Goal: Check status

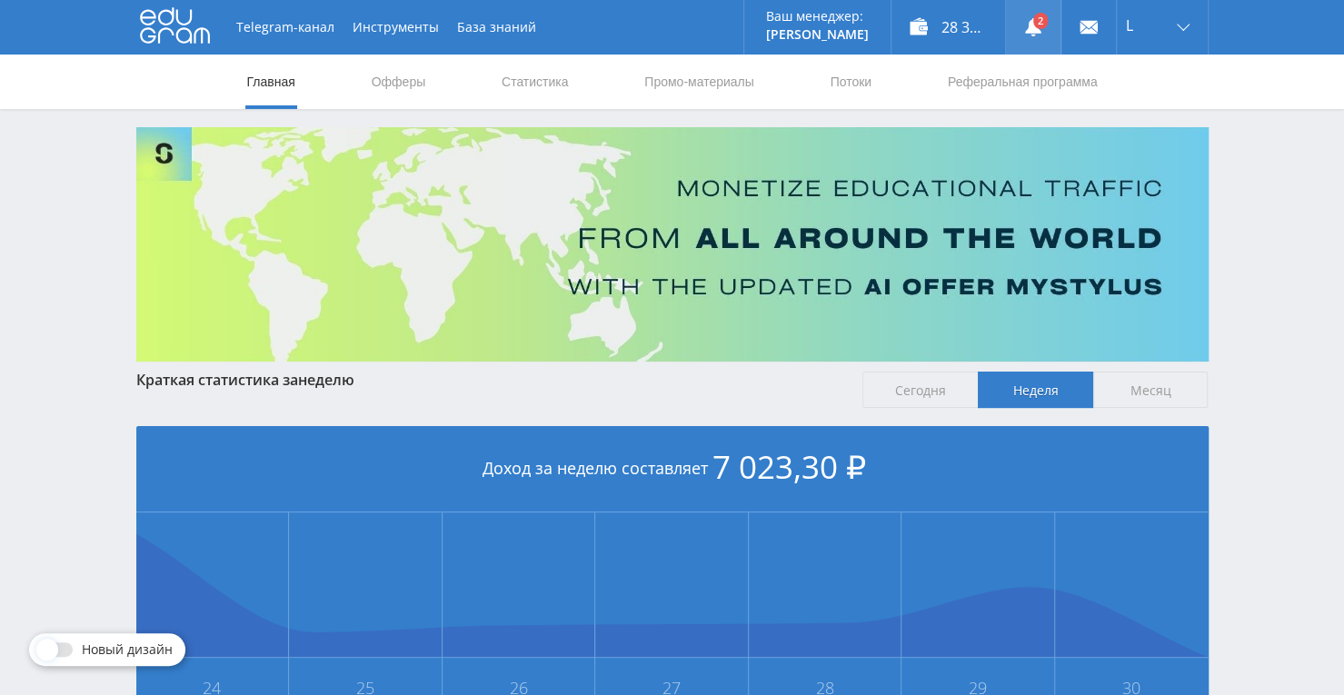
click at [1052, 38] on link at bounding box center [1033, 27] width 55 height 55
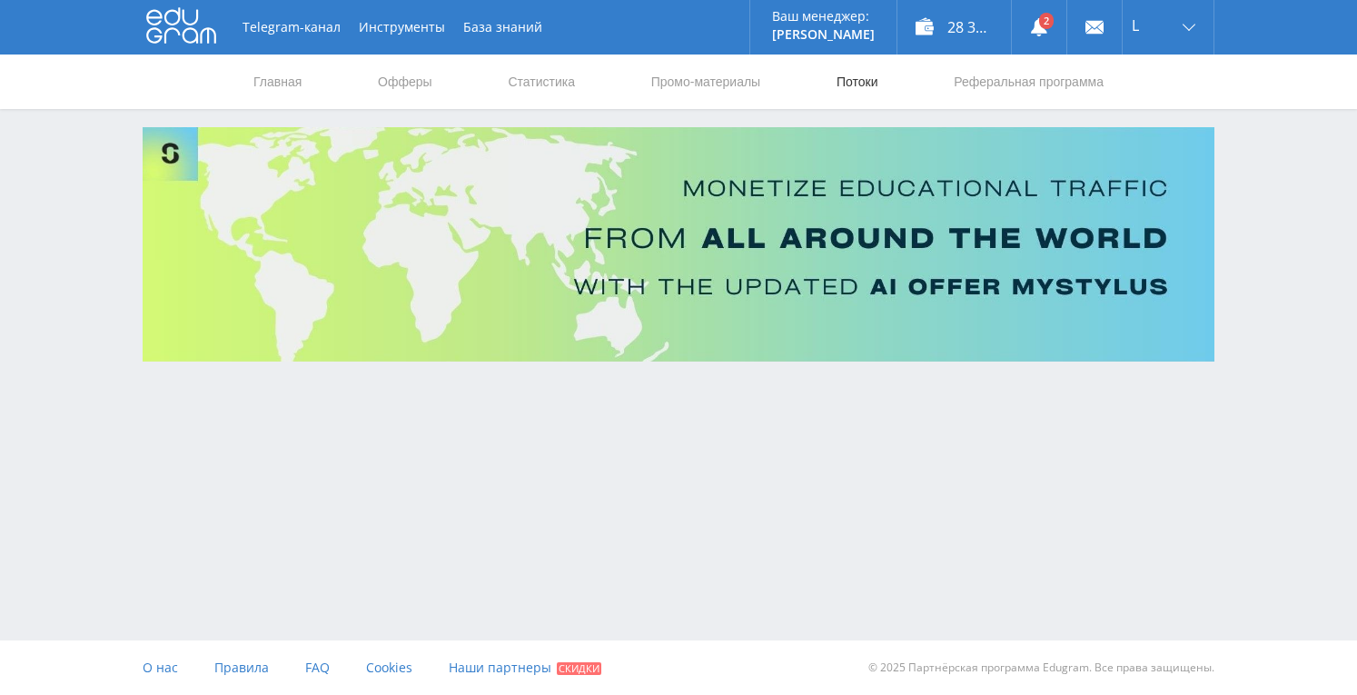
click at [870, 91] on link "Потоки" at bounding box center [857, 82] width 45 height 55
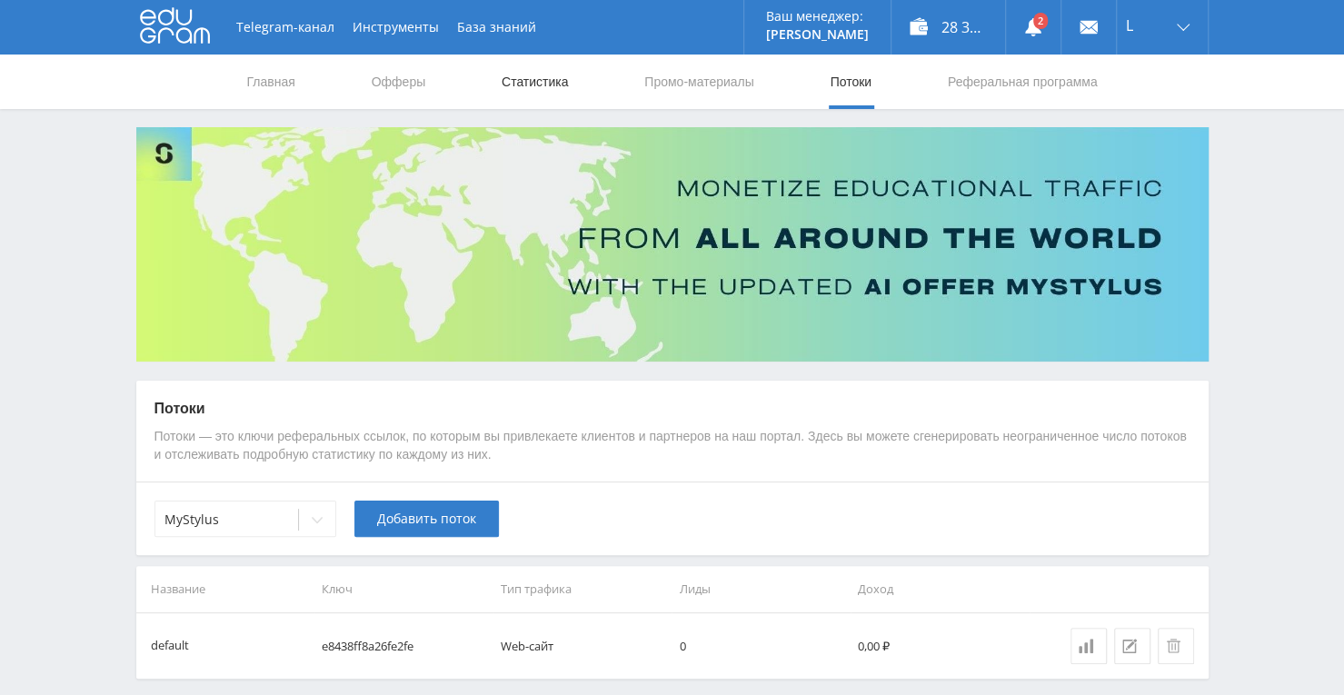
click at [528, 81] on link "Статистика" at bounding box center [535, 82] width 71 height 55
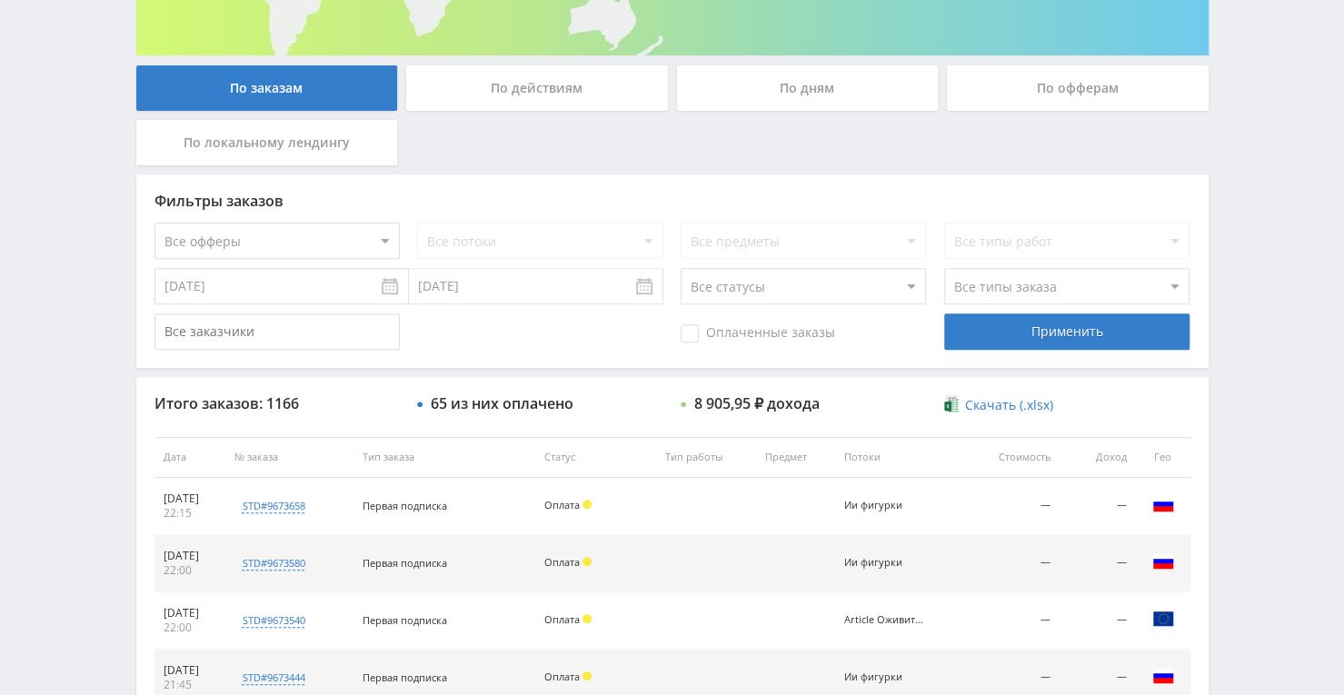
scroll to position [323, 0]
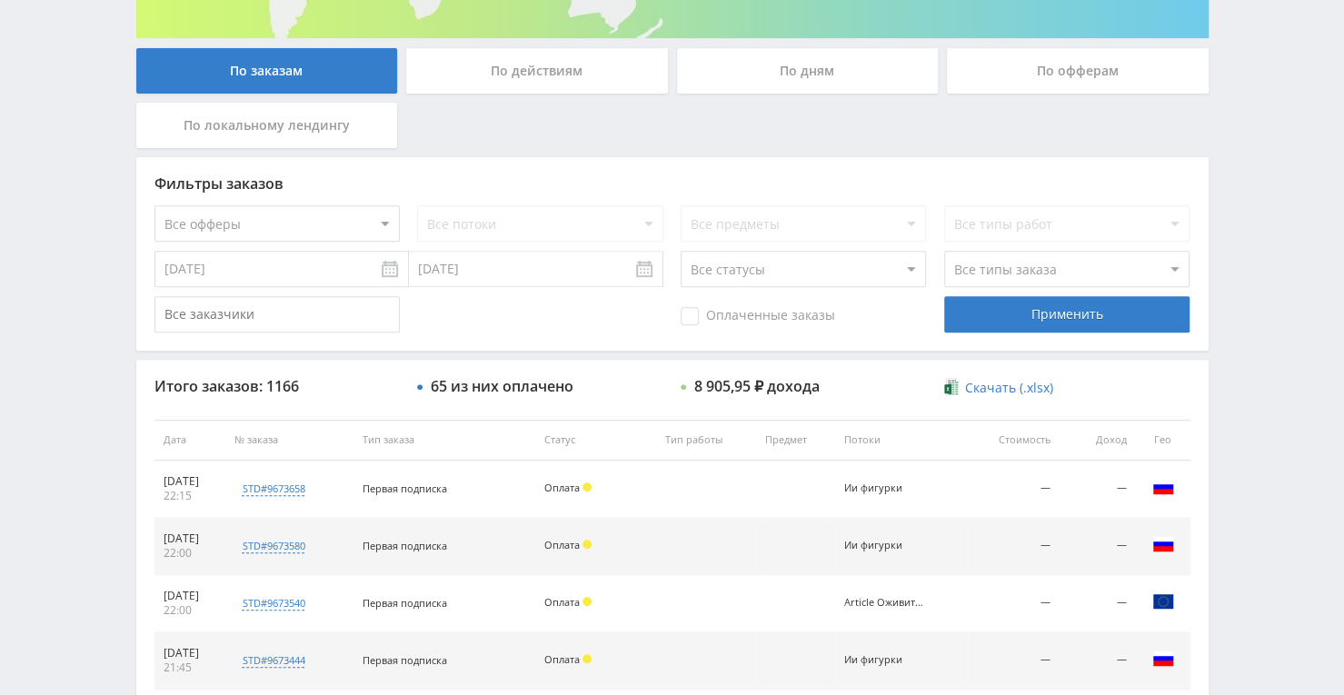
click at [372, 213] on select "Все офферы MyStylus MyStylus - Revshare Кэмп Studybay Автор24 Studybay Brazil S…" at bounding box center [276, 223] width 245 height 36
select select "376"
click at [640, 219] on select "Все потоки Песни VC Улучшить к-во фото VC Оживить VC Улучшить текст Tenchat Нат…" at bounding box center [539, 223] width 245 height 36
click at [417, 205] on select "Все потоки Песни VC Улучшить к-во фото VC Оживить VC Улучшить текст Tenchat Нат…" at bounding box center [539, 223] width 245 height 36
click at [1028, 314] on div "Применить" at bounding box center [1066, 314] width 245 height 36
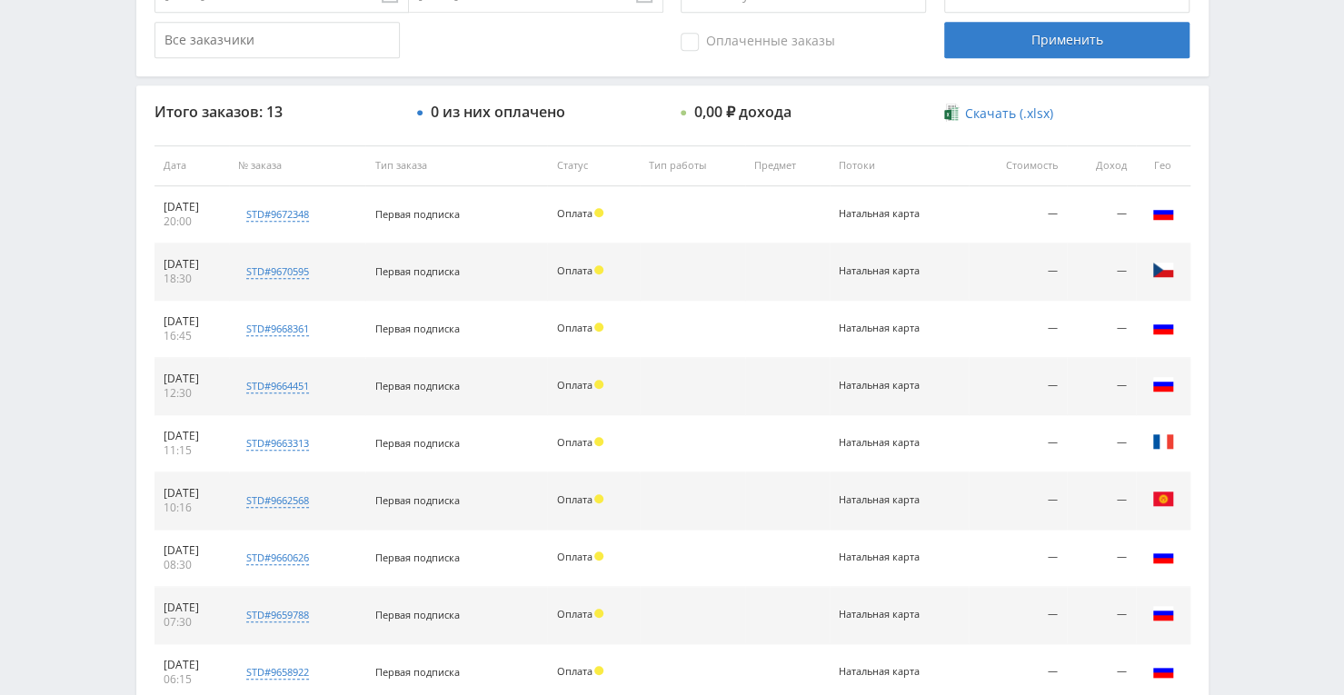
scroll to position [505, 0]
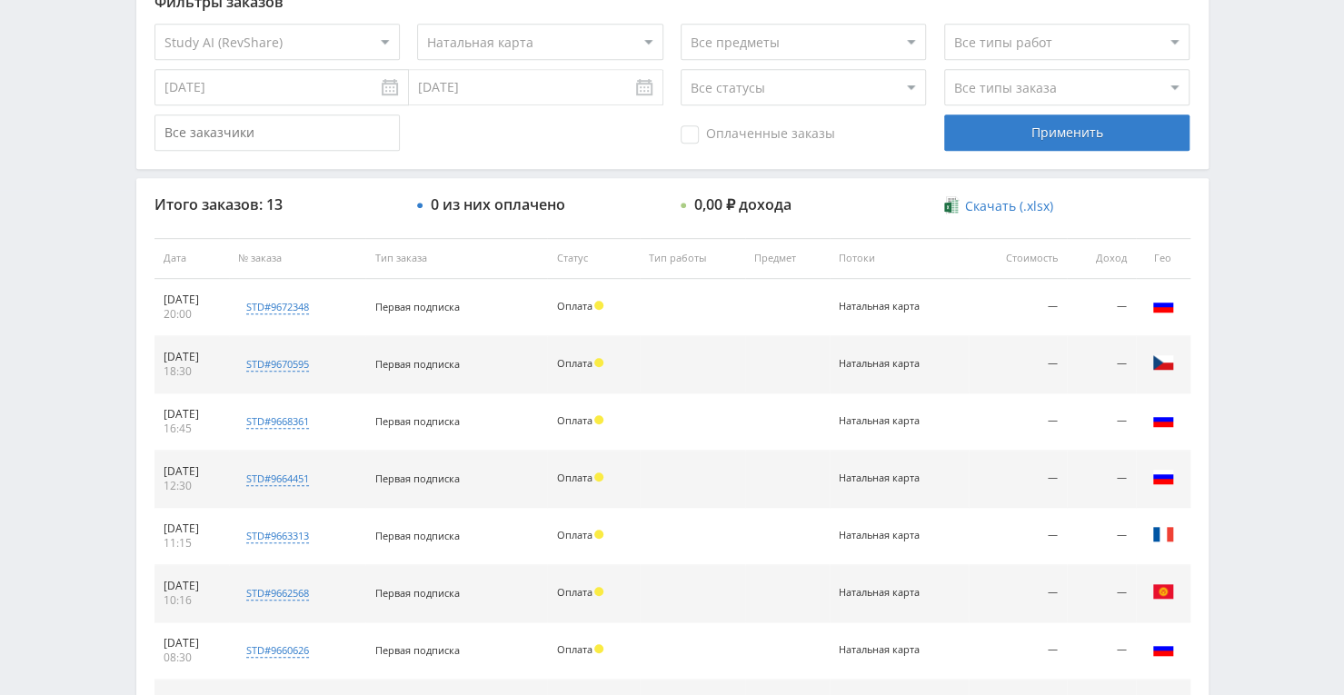
click at [636, 35] on select "Все потоки Песни VC Улучшить к-во фото VC Оживить VC Улучшить текст Tenchat Нат…" at bounding box center [539, 42] width 245 height 36
click at [417, 24] on select "Все потоки Песни VC Улучшить к-во фото VC Оживить VC Улучшить текст Tenchat Нат…" at bounding box center [539, 42] width 245 height 36
click at [998, 144] on div "Применить" at bounding box center [1066, 132] width 245 height 36
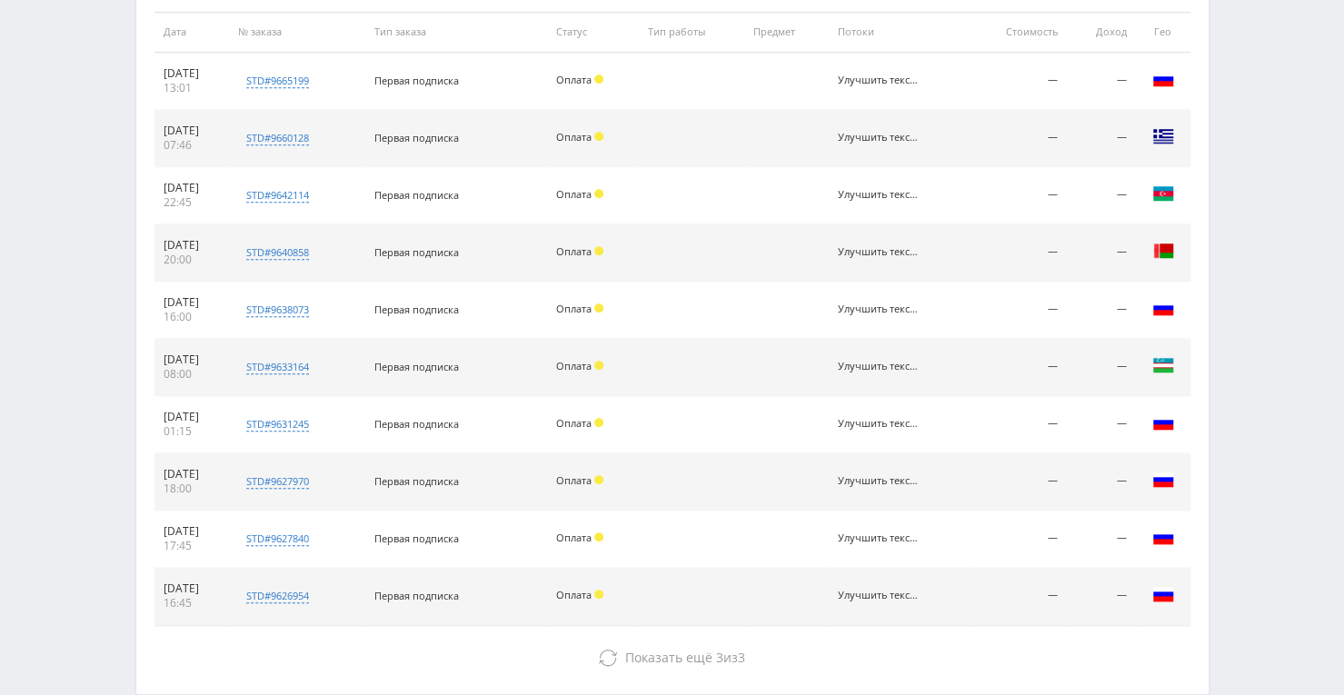
scroll to position [826, 0]
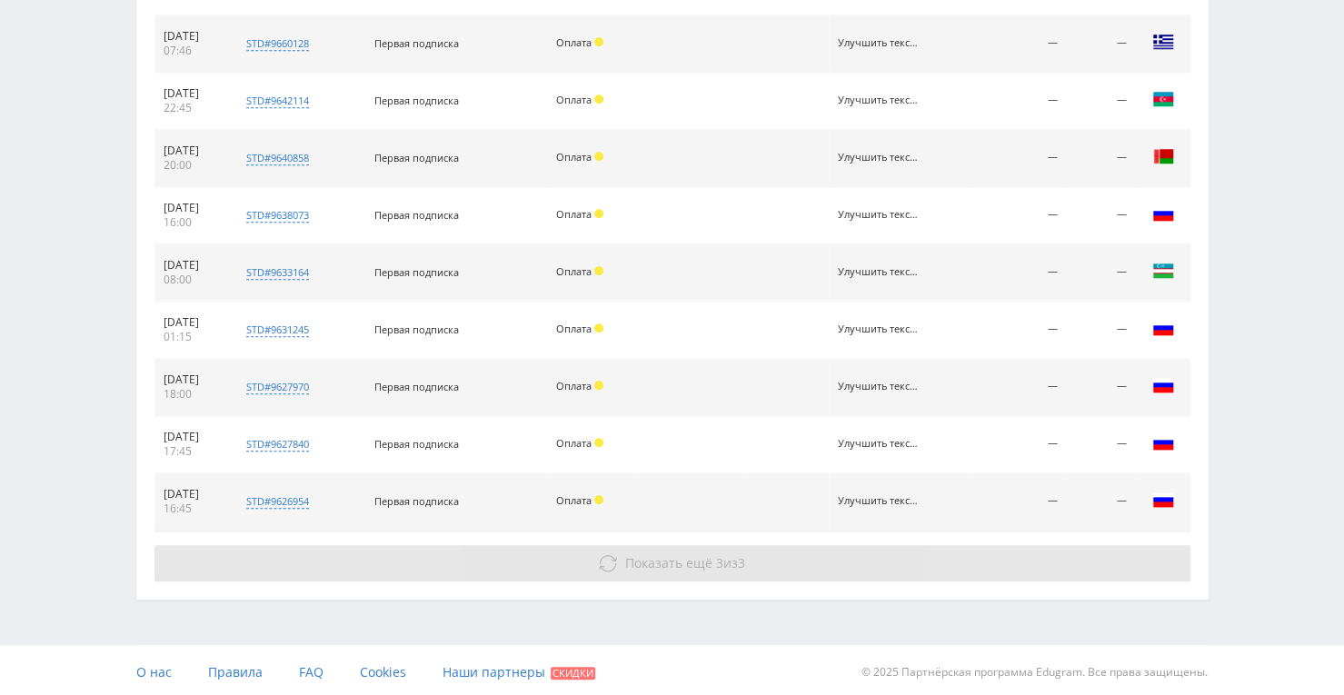
click at [730, 568] on button "Показать ещё 3 из 3" at bounding box center [672, 563] width 1036 height 36
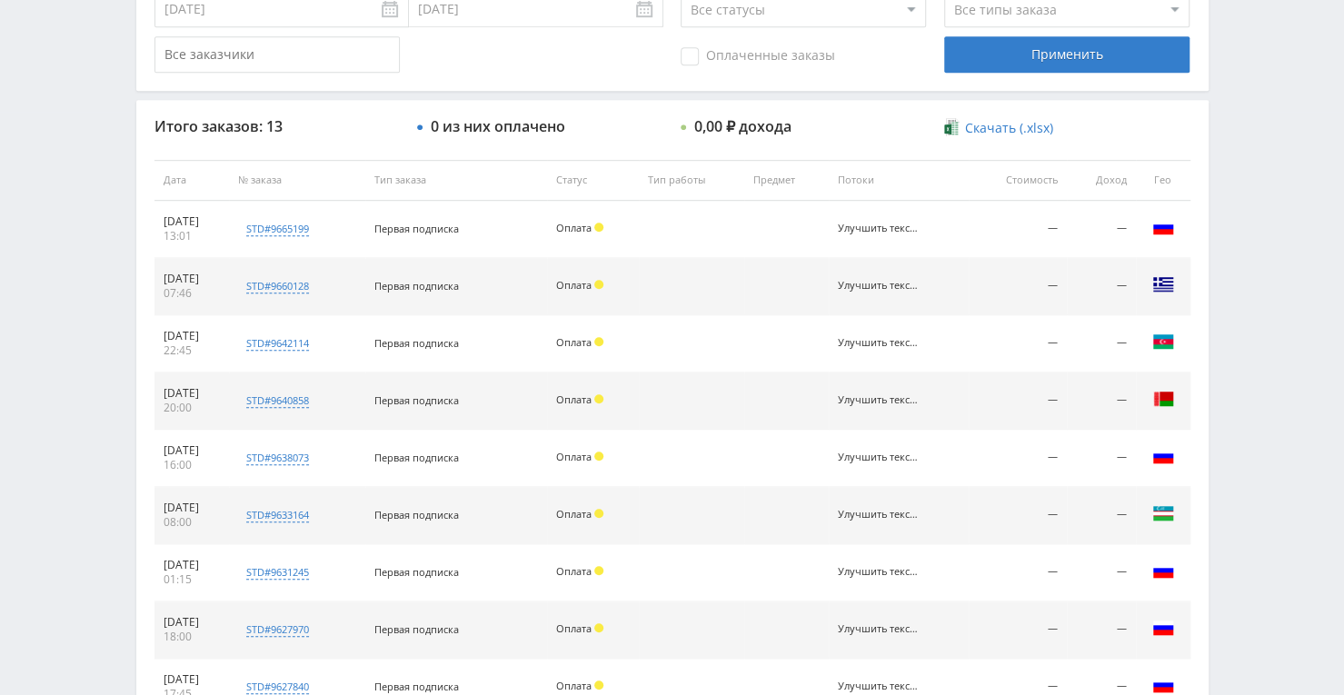
scroll to position [324, 0]
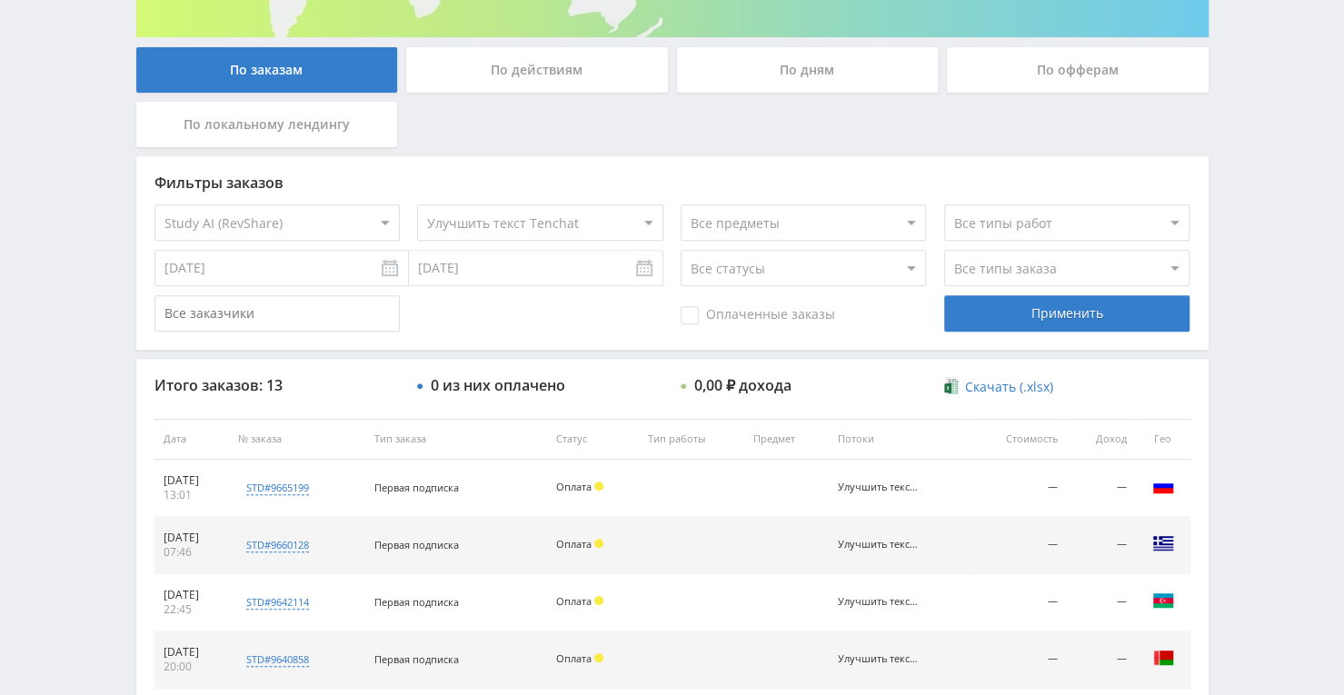
click at [655, 219] on select "Все потоки Песни VC Улучшить к-во фото VC Оживить VC Улучшить текст Tenchat Нат…" at bounding box center [539, 222] width 245 height 36
click at [417, 204] on select "Все потоки Песни VC Улучшить к-во фото VC Оживить VC Улучшить текст Tenchat Нат…" at bounding box center [539, 222] width 245 height 36
click at [1046, 313] on div "Применить" at bounding box center [1066, 313] width 245 height 36
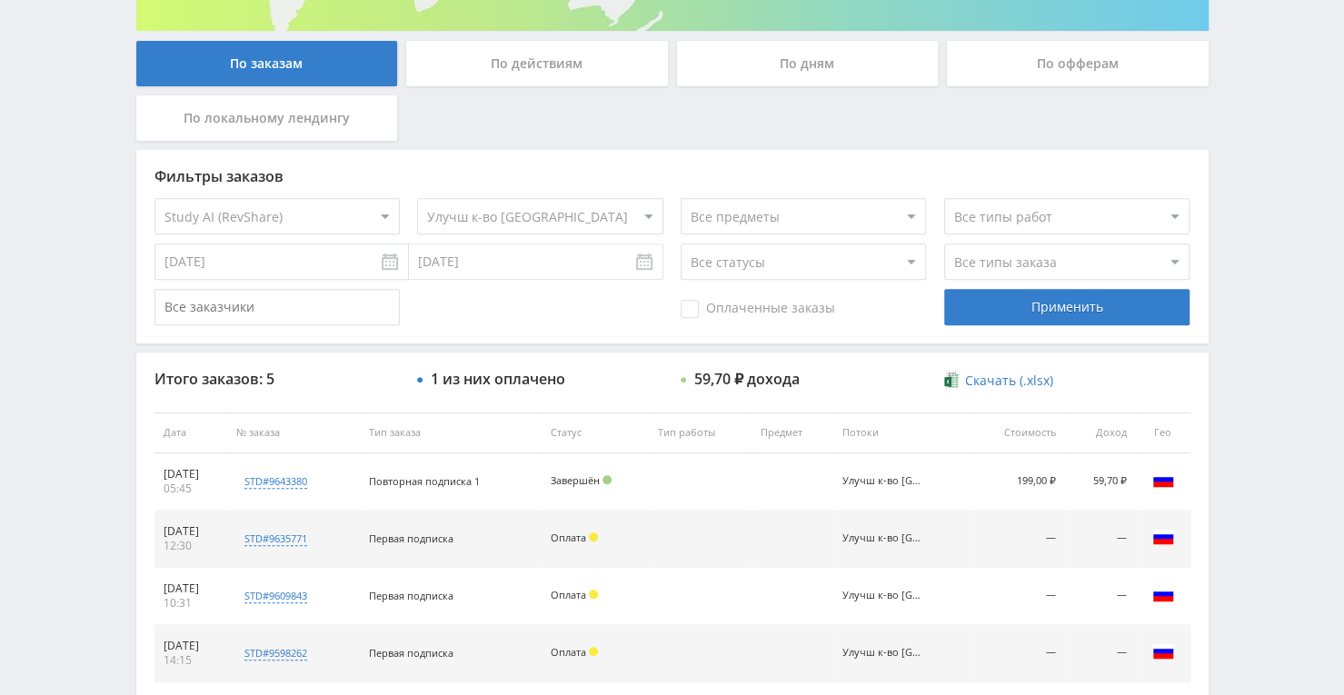
scroll to position [323, 0]
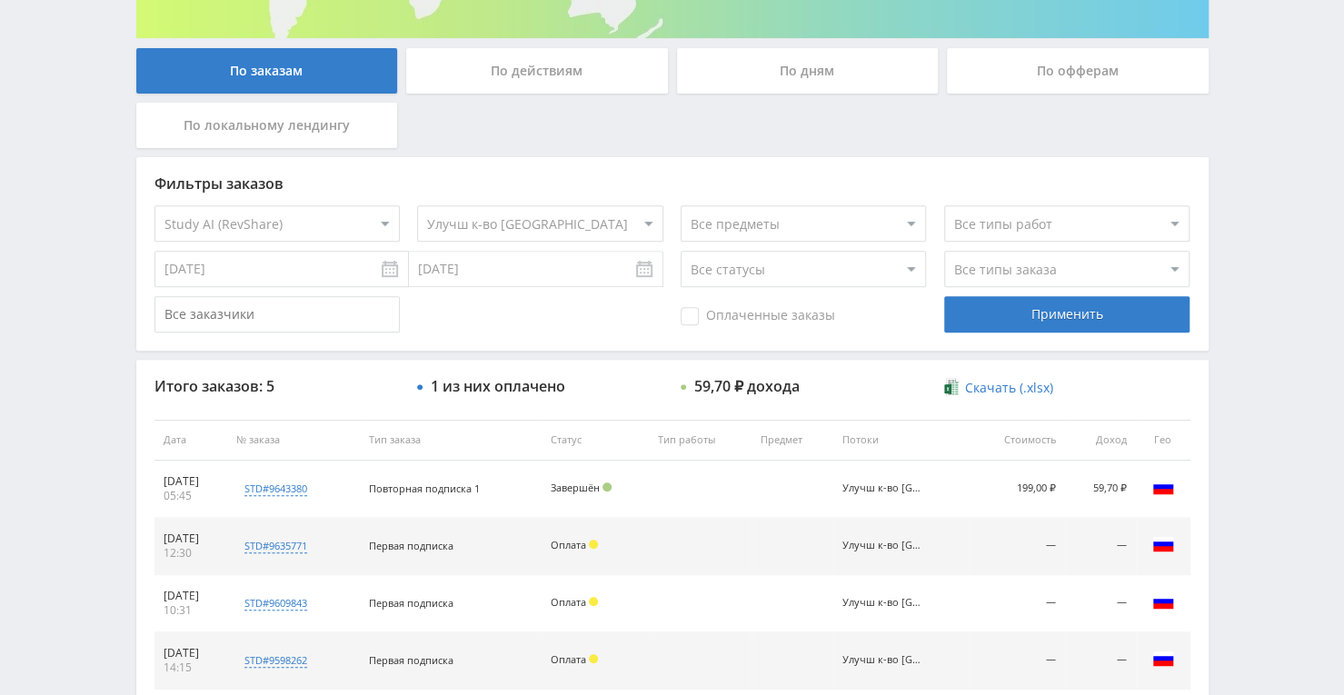
click at [620, 233] on select "Все потоки Песни VC Улучшить к-во фото VC Оживить VC Улучшить текст Tenchat Нат…" at bounding box center [539, 223] width 245 height 36
click at [417, 205] on select "Все потоки Песни VC Улучшить к-во фото VC Оживить VC Улучшить текст Tenchat Нат…" at bounding box center [539, 223] width 245 height 36
click at [985, 326] on div "Применить" at bounding box center [1066, 314] width 245 height 36
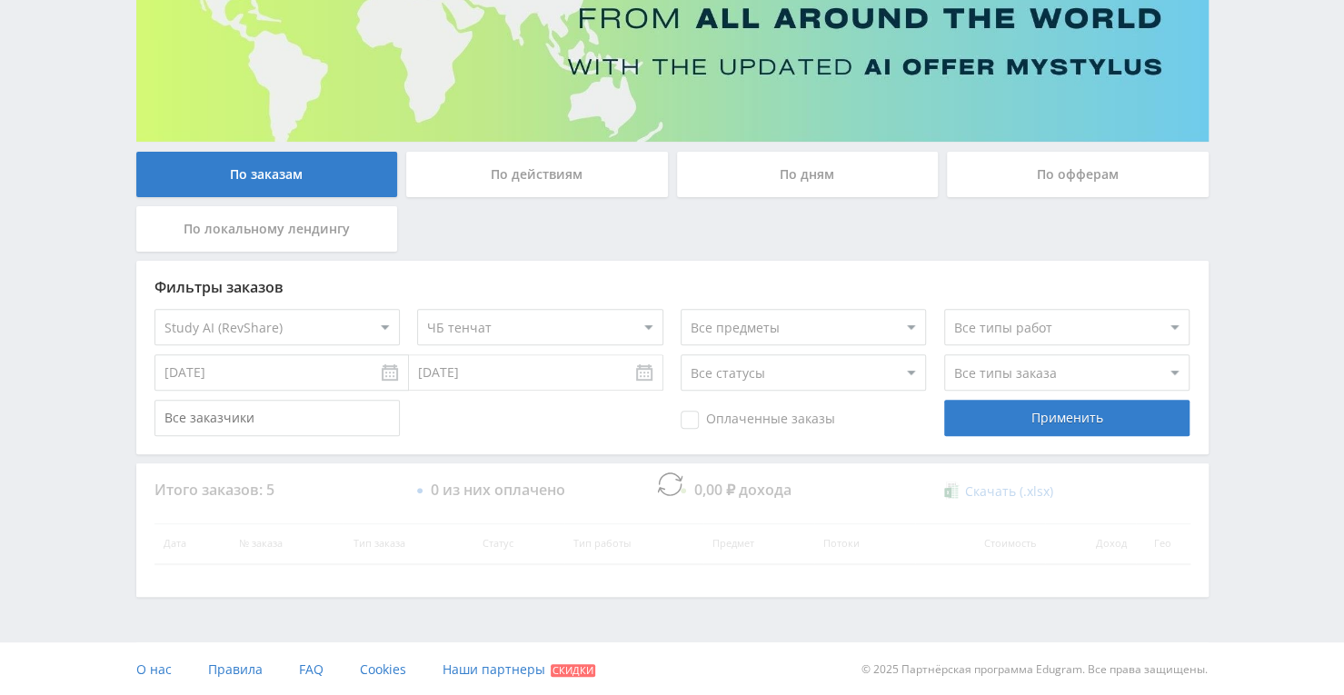
scroll to position [277, 0]
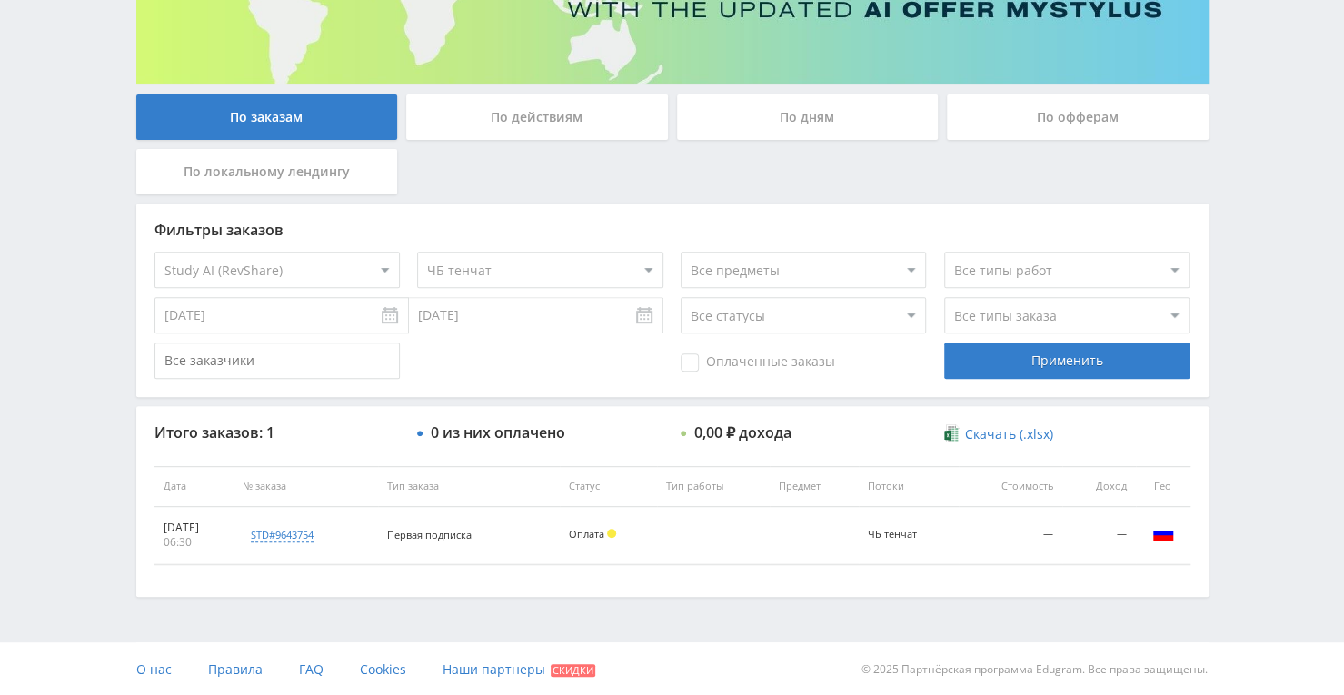
click at [643, 267] on select "Все потоки Песни VC Улучшить к-во фото VC Оживить VC Улучшить текст Tenchat Нат…" at bounding box center [539, 270] width 245 height 36
click at [417, 252] on select "Все потоки Песни VC Улучшить к-во фото VC Оживить VC Улучшить текст Tenchat Нат…" at bounding box center [539, 270] width 245 height 36
click at [1033, 356] on div "Применить" at bounding box center [1066, 361] width 245 height 36
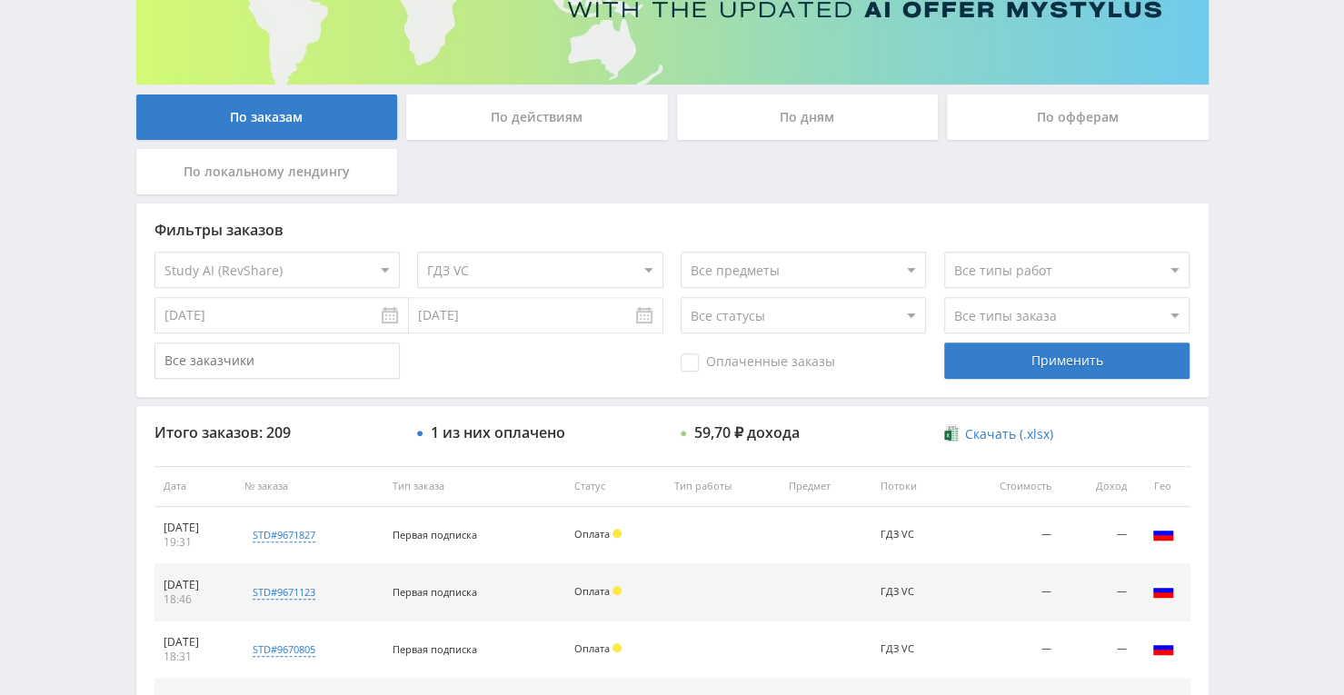
click at [637, 263] on select "Все потоки Песни VC Улучшить к-во фото VC Оживить VC Улучшить текст Tenchat Нат…" at bounding box center [539, 270] width 245 height 36
select select "0"
click at [417, 252] on select "Все потоки Песни VC Улучшить к-во фото VC Оживить VC Улучшить текст Tenchat Нат…" at bounding box center [539, 270] width 245 height 36
click at [988, 370] on div "Применить" at bounding box center [1066, 361] width 245 height 36
